Goal: Use online tool/utility: Use online tool/utility

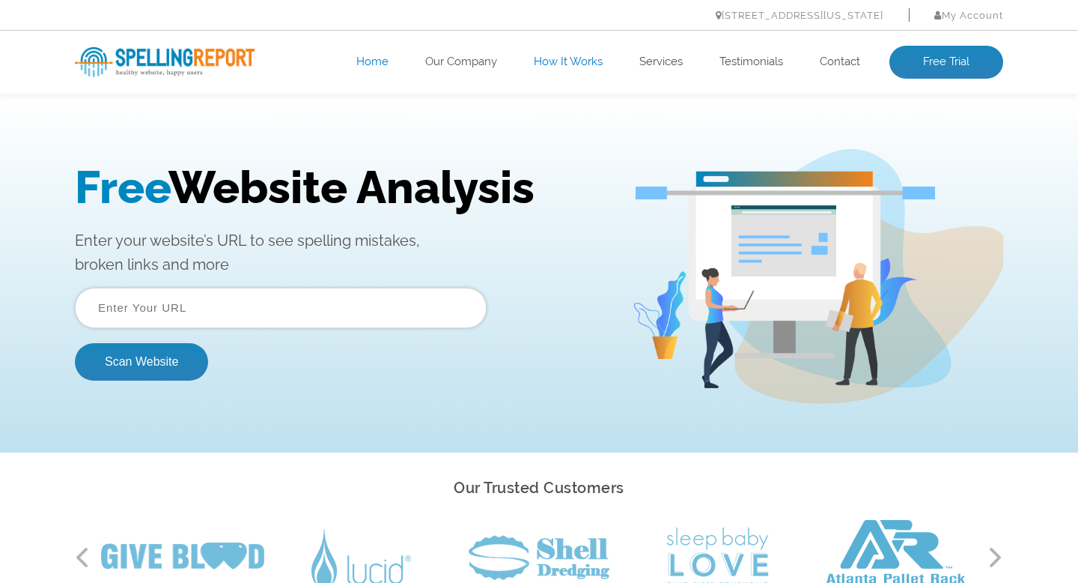
click at [557, 66] on link "How It Works" at bounding box center [568, 62] width 69 height 15
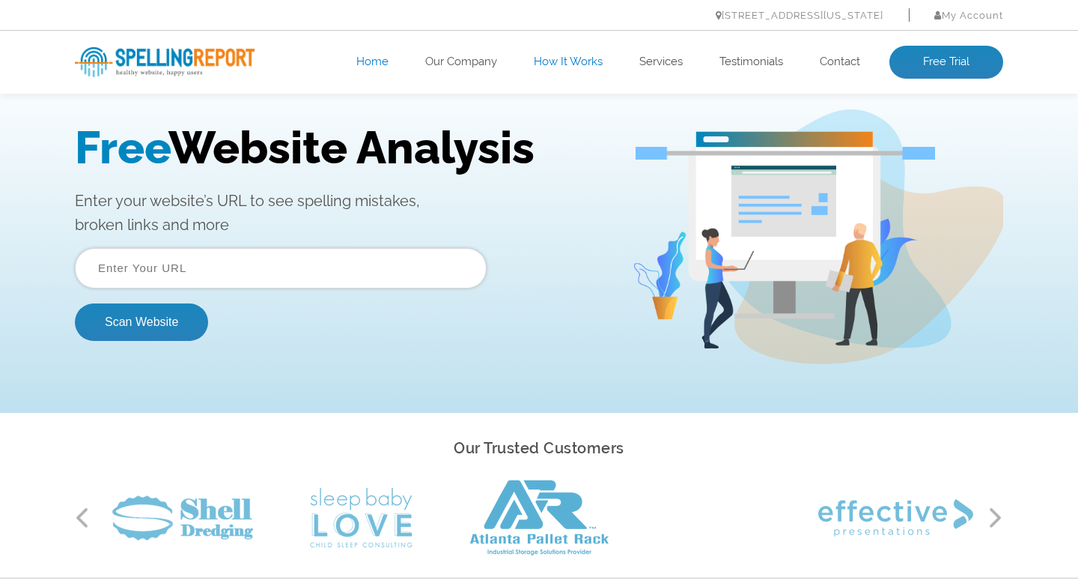
scroll to position [65, 0]
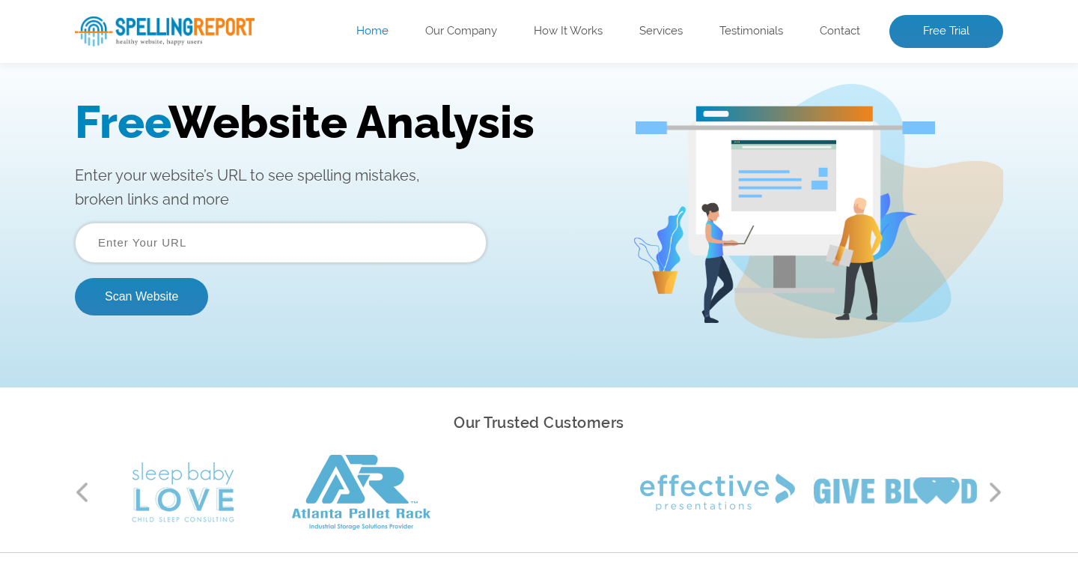
click at [169, 249] on input "text" at bounding box center [281, 242] width 412 height 40
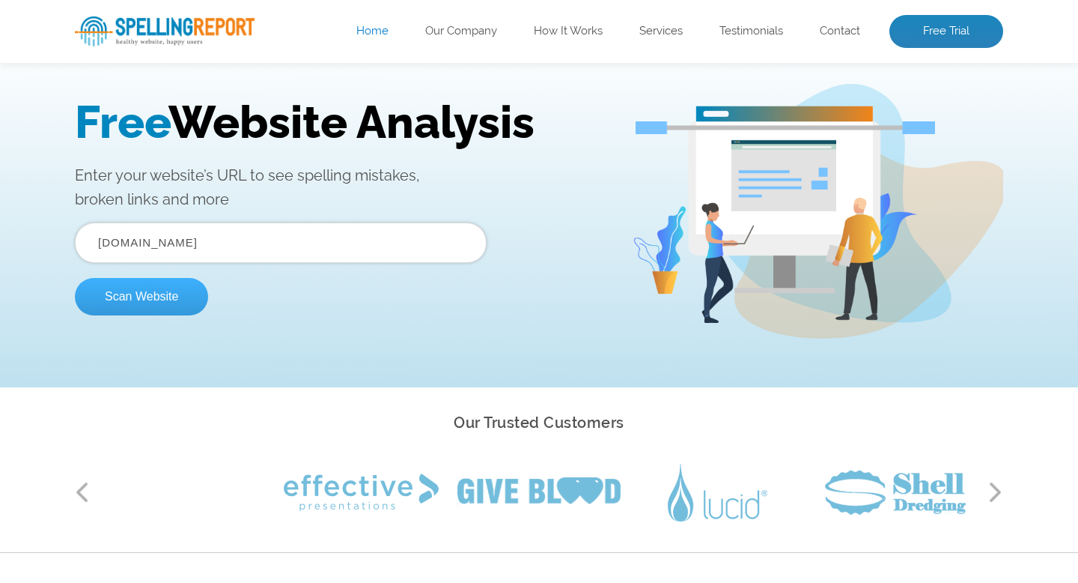
type input "[DOMAIN_NAME]"
click at [134, 292] on button "Scan Website" at bounding box center [141, 296] width 133 height 37
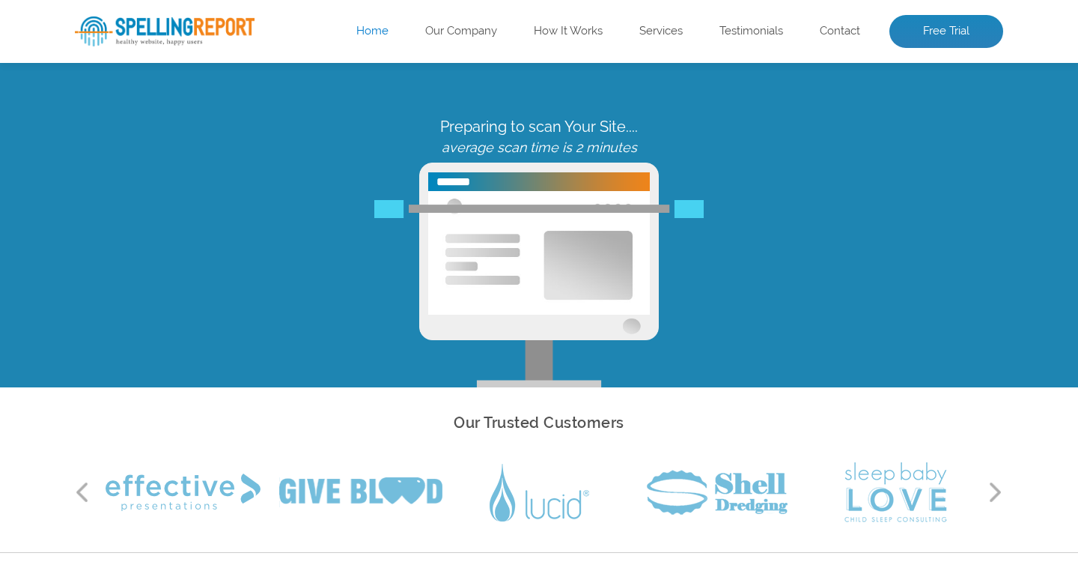
scroll to position [0, 0]
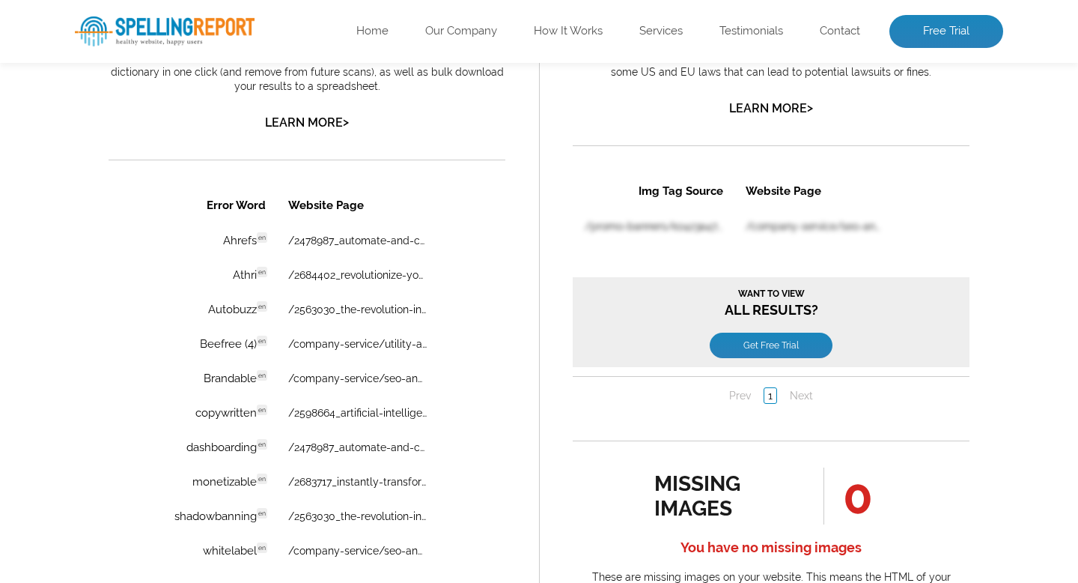
scroll to position [1028, 0]
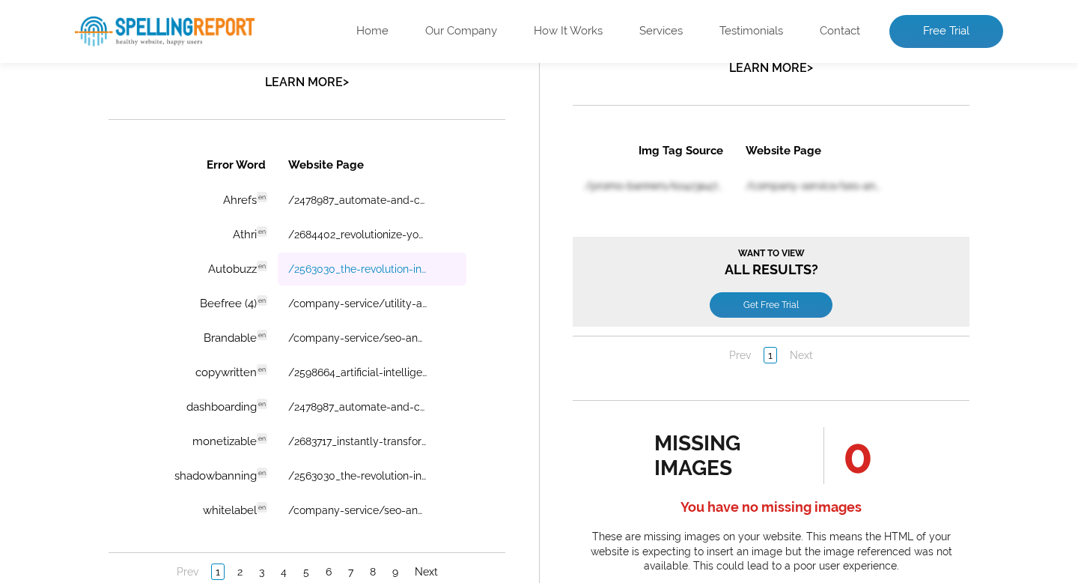
click at [350, 273] on link "/2563030_the-revolution-in-automated-social-media-engagement-for-marketers-entr…" at bounding box center [357, 269] width 139 height 12
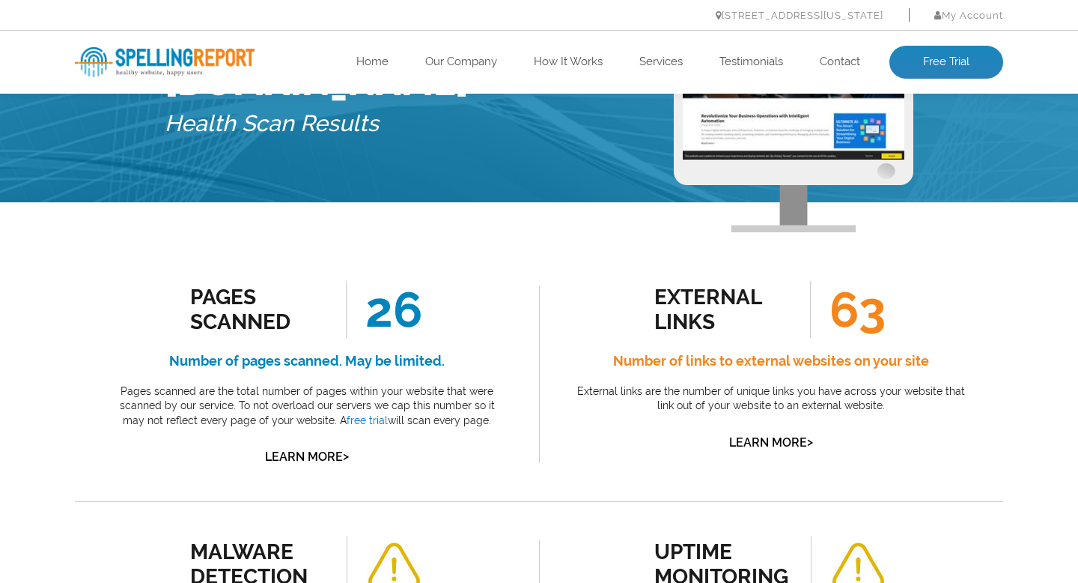
scroll to position [0, 0]
